Goal: Information Seeking & Learning: Learn about a topic

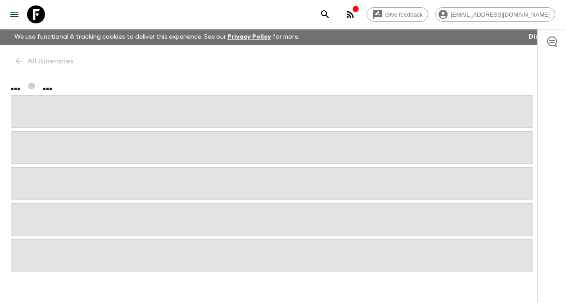
scroll to position [5, 0]
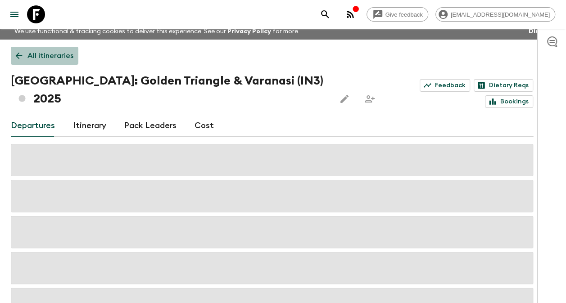
click at [38, 55] on p "All itineraries" at bounding box center [50, 55] width 46 height 11
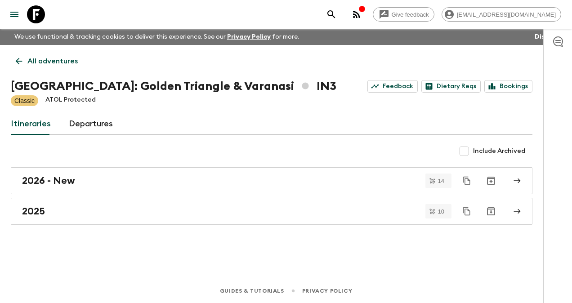
click at [35, 63] on p "All adventures" at bounding box center [52, 61] width 50 height 11
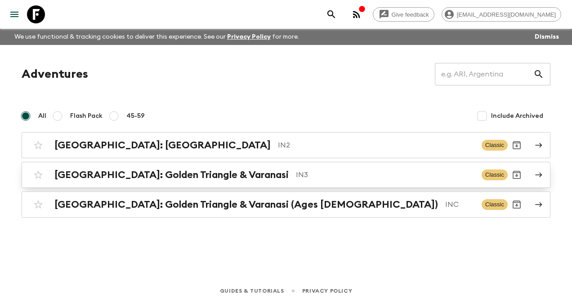
click at [138, 173] on h2 "[GEOGRAPHIC_DATA]: Golden Triangle & Varanasi" at bounding box center [171, 175] width 234 height 12
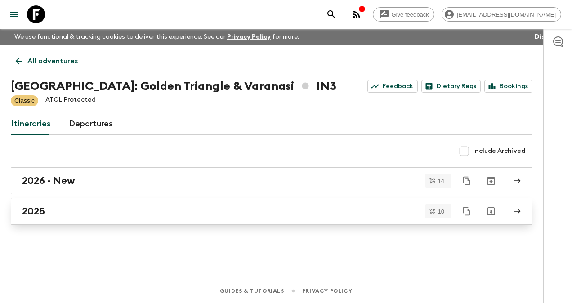
click at [28, 211] on h2 "2025" at bounding box center [33, 212] width 23 height 12
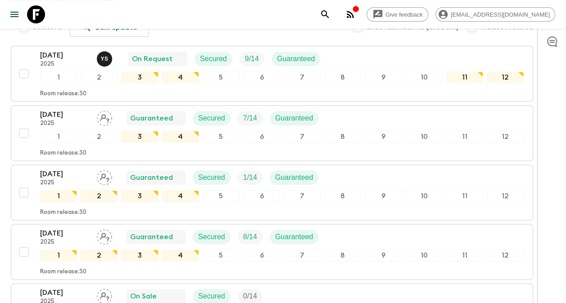
scroll to position [158, 0]
